Goal: Information Seeking & Learning: Stay updated

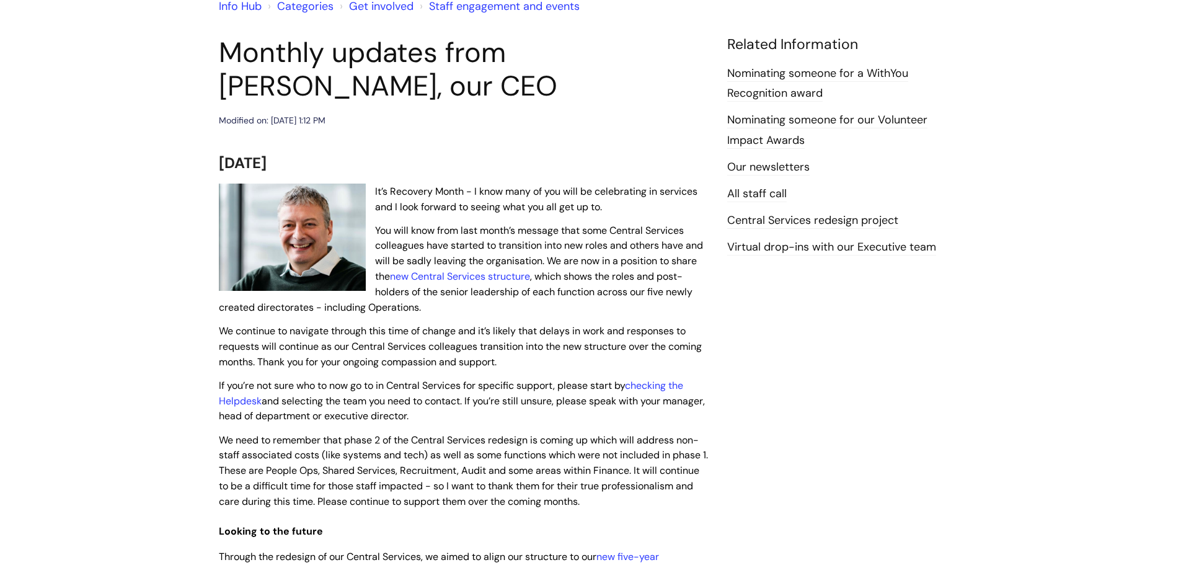
scroll to position [124, 0]
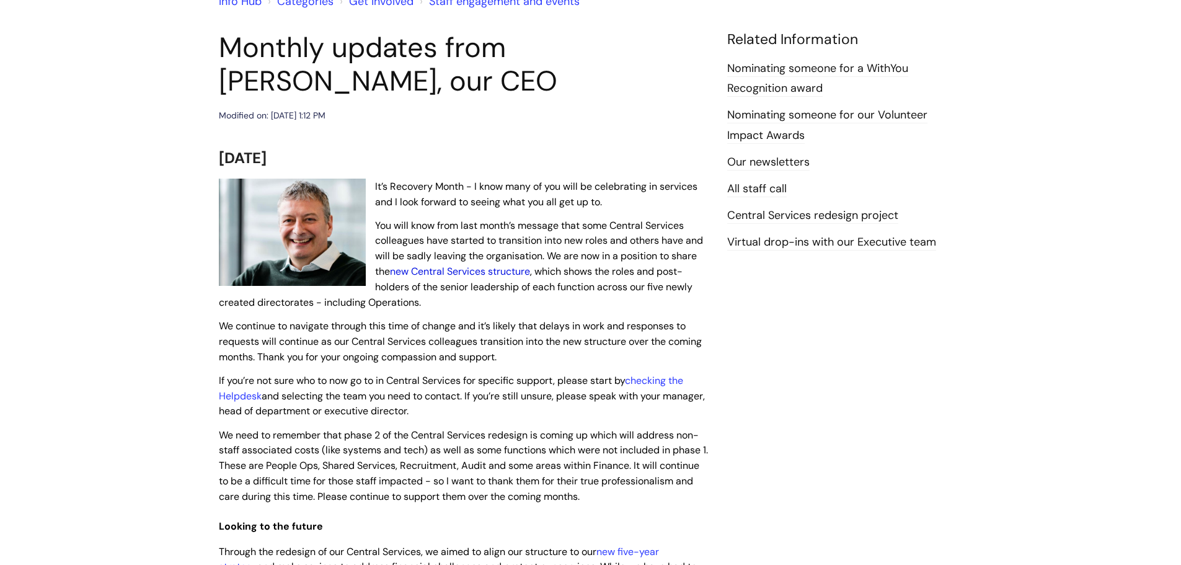
click at [481, 271] on link "new Central Services structure" at bounding box center [460, 271] width 140 height 13
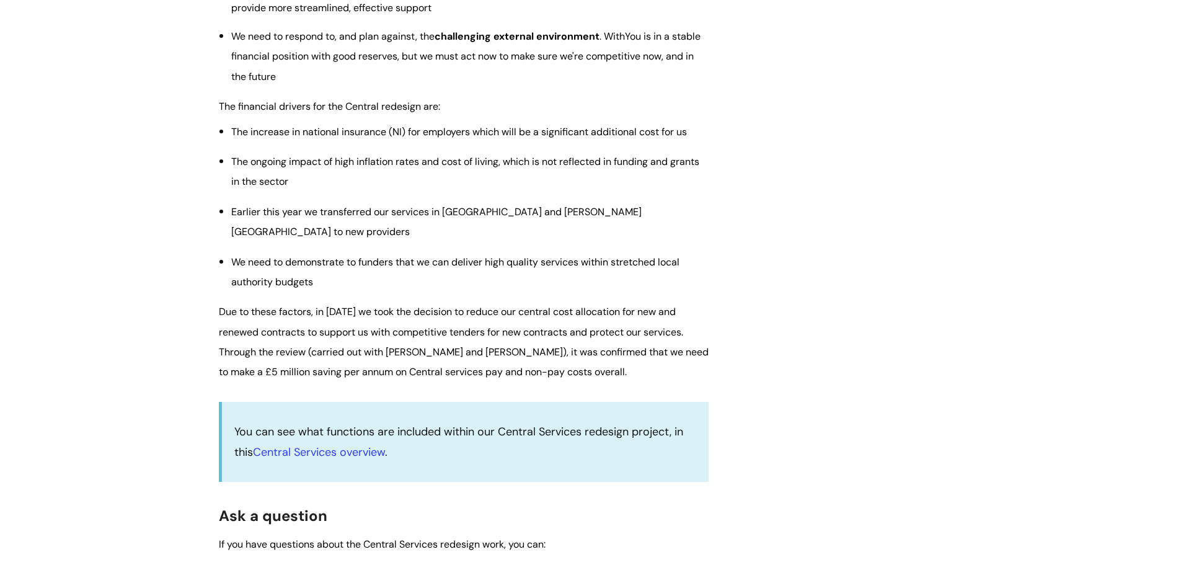
scroll to position [1612, 0]
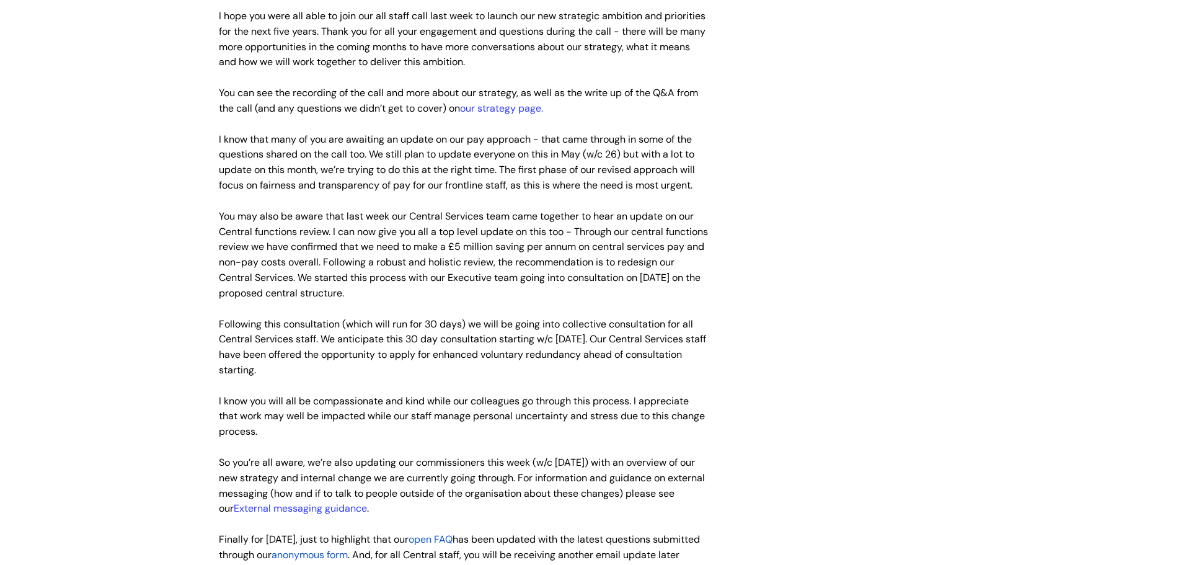
scroll to position [2480, 0]
